Goal: Information Seeking & Learning: Learn about a topic

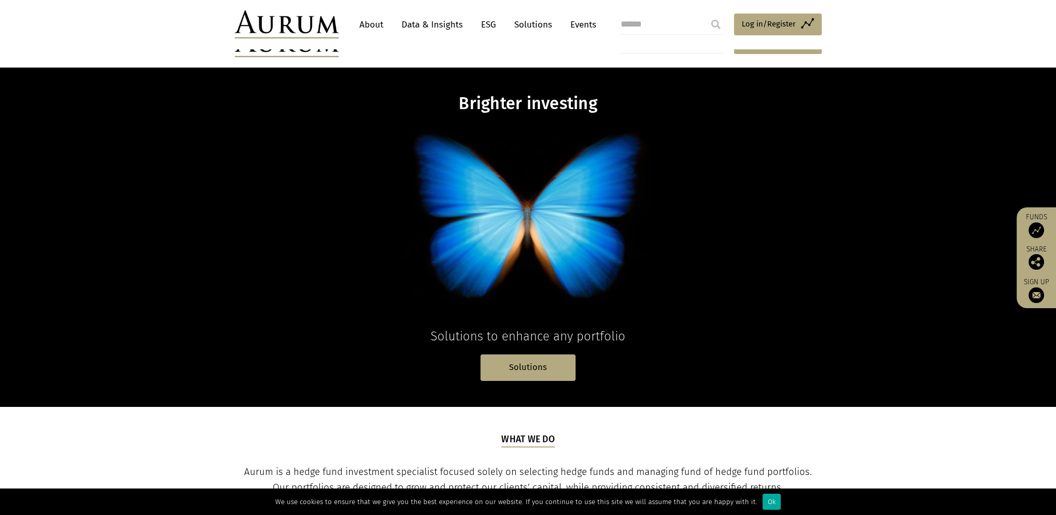
scroll to position [156, 0]
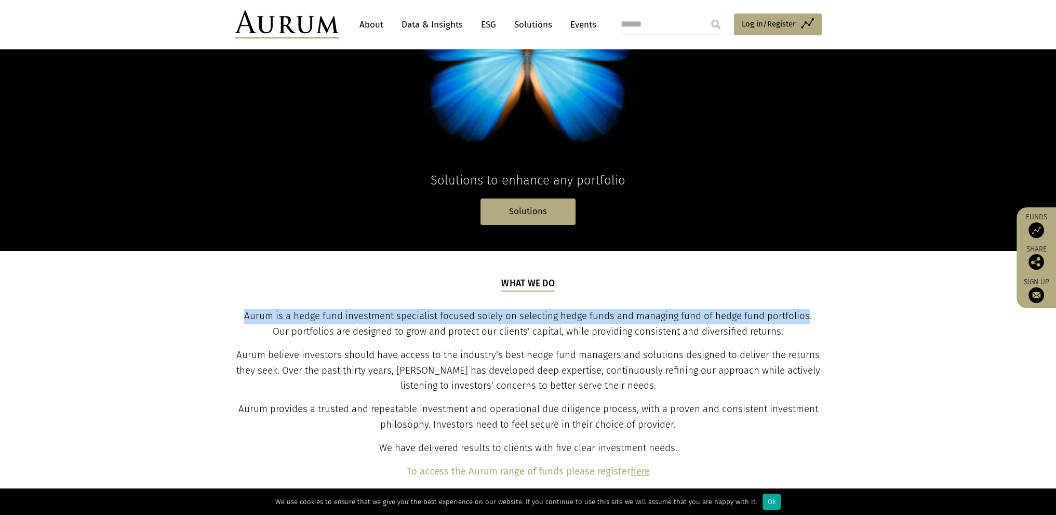
drag, startPoint x: 808, startPoint y: 315, endPoint x: 247, endPoint y: 317, distance: 561.0
click at [247, 317] on span "Aurum is a hedge fund investment specialist focused solely on selecting hedge f…" at bounding box center [528, 323] width 568 height 27
copy span "Aurum is a hedge fund investment specialist focused solely on selecting hedge f…"
click at [409, 24] on link "Data & Insights" at bounding box center [432, 24] width 72 height 19
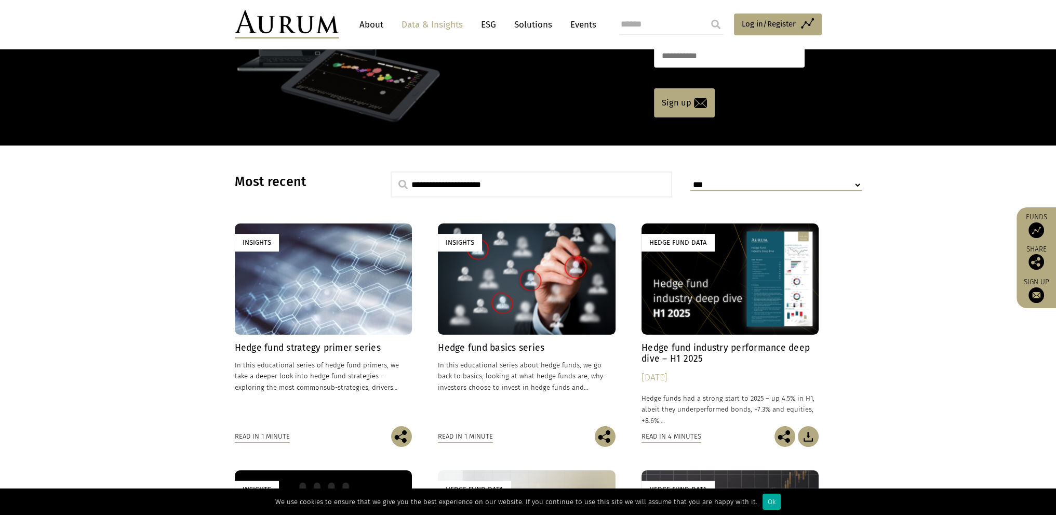
scroll to position [364, 0]
